Goal: Task Accomplishment & Management: Use online tool/utility

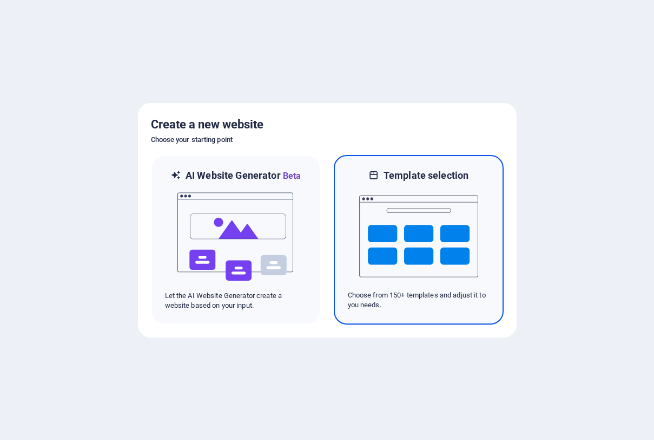
click at [429, 187] on img at bounding box center [418, 236] width 119 height 108
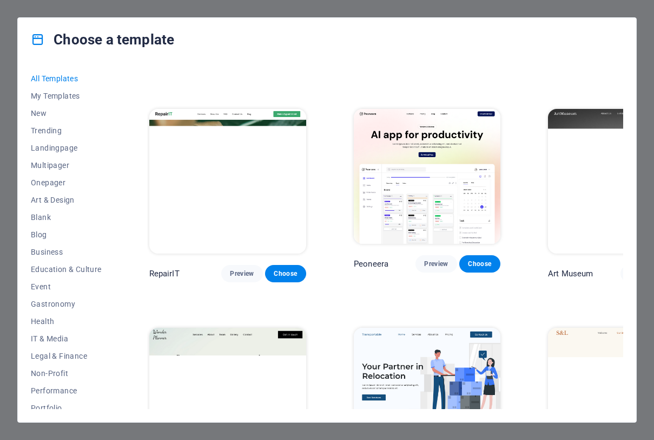
scroll to position [225, 0]
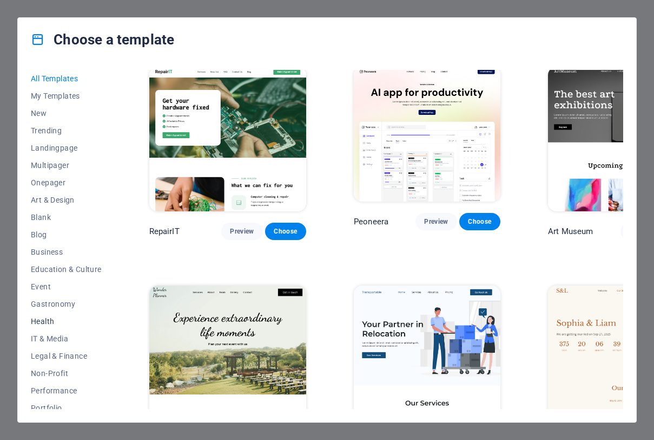
click at [51, 314] on button "Health" at bounding box center [66, 320] width 71 height 17
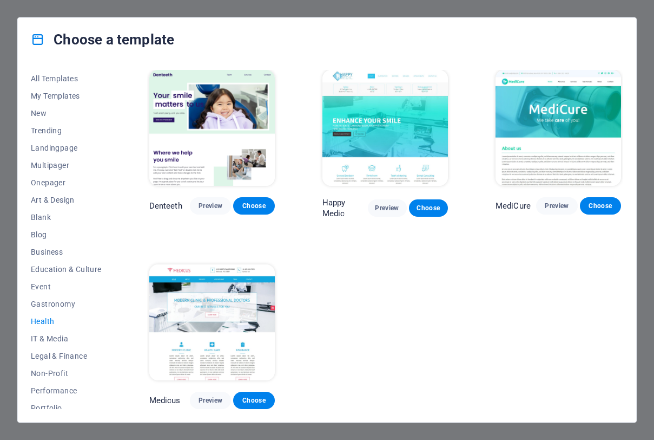
scroll to position [192, 0]
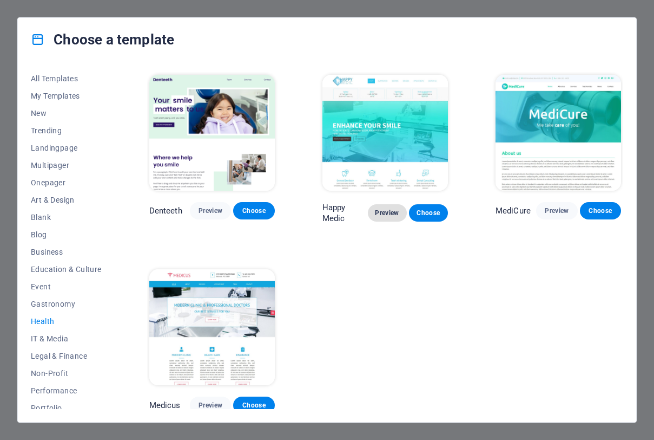
click at [384, 213] on span "Preview" at bounding box center [388, 212] width 22 height 9
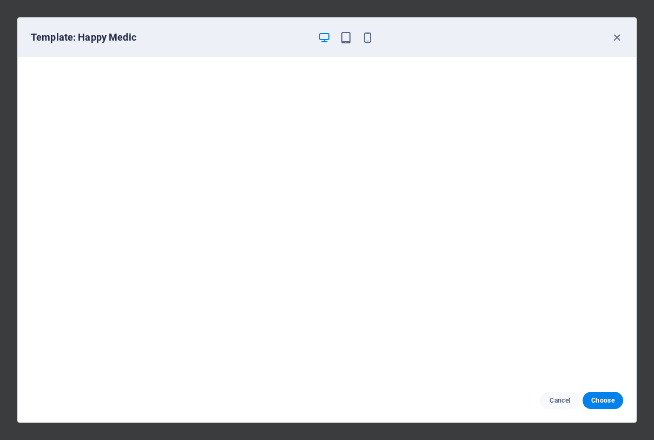
scroll to position [0, 0]
click at [615, 35] on icon "button" at bounding box center [617, 37] width 12 height 12
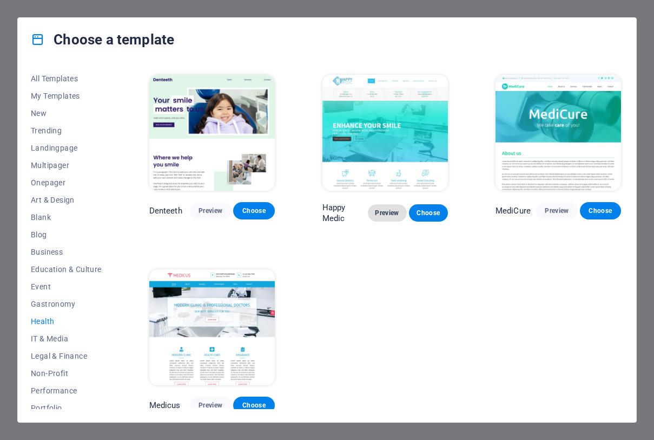
click at [385, 212] on span "Preview" at bounding box center [388, 212] width 22 height 9
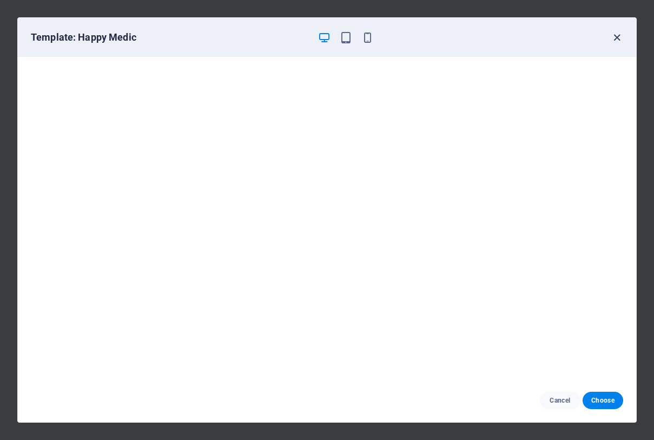
click at [617, 36] on icon "button" at bounding box center [617, 37] width 12 height 12
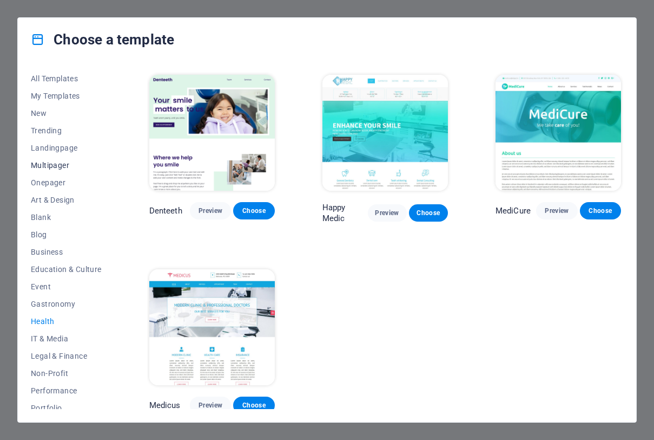
click at [62, 163] on span "Multipager" at bounding box center [66, 165] width 71 height 9
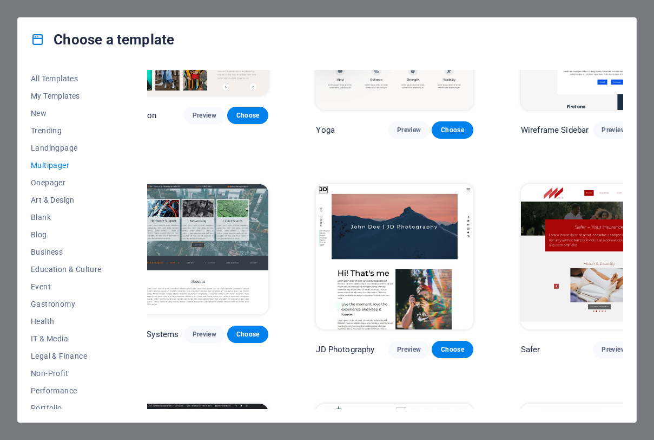
scroll to position [2314, 22]
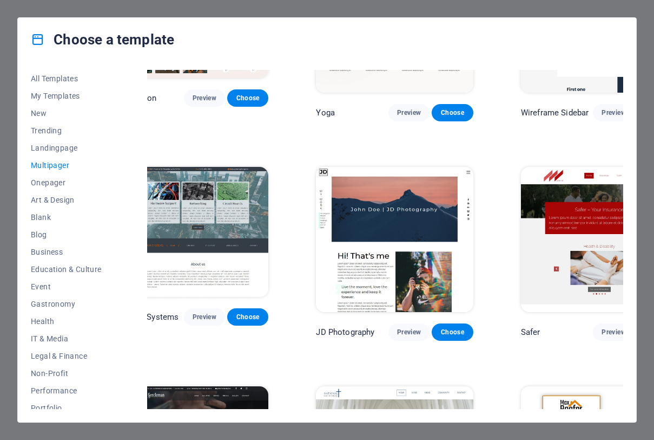
click at [520, 6] on div "Choose a template All Templates My Templates New Trending Landingpage Multipage…" at bounding box center [327, 220] width 654 height 440
